Goal: Go to known website: Access a specific website the user already knows

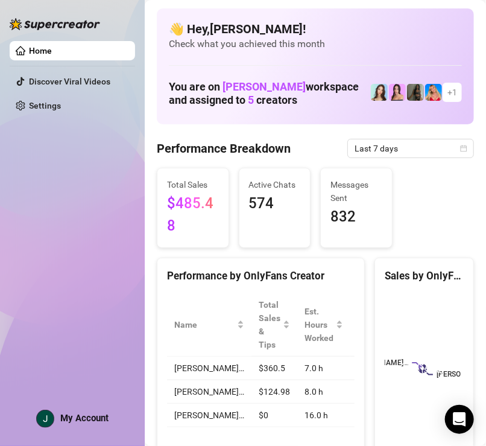
click at [52, 54] on link "Home" at bounding box center [40, 51] width 23 height 10
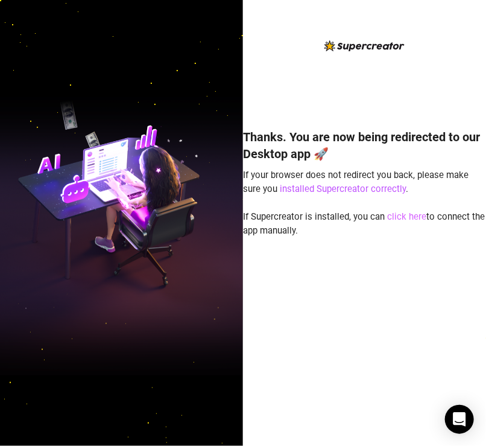
click at [402, 218] on link "click here" at bounding box center [406, 216] width 39 height 11
click at [404, 219] on link "click here" at bounding box center [406, 216] width 39 height 11
click at [404, 218] on link "click here" at bounding box center [406, 216] width 39 height 11
